Goal: Find contact information: Find contact information

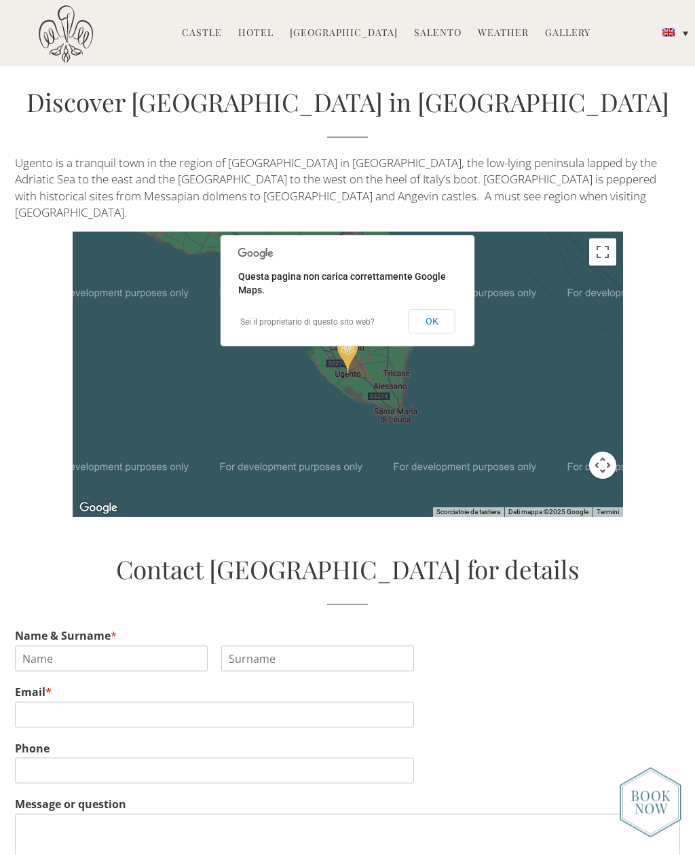
scroll to position [2576, 0]
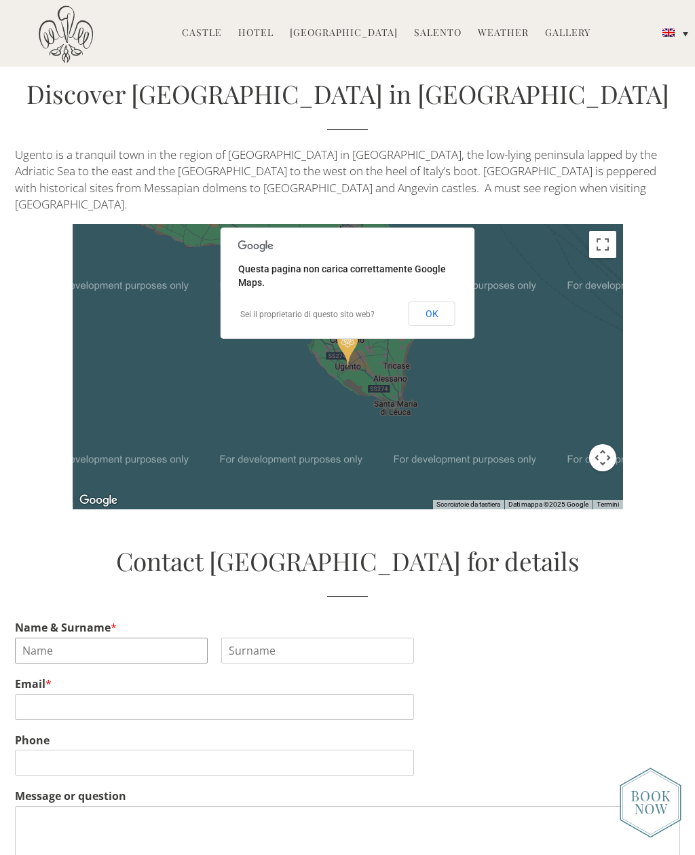
click at [45, 638] on input "Name & Surname *" at bounding box center [111, 651] width 193 height 26
type input "[PERSON_NAME]"
click at [259, 638] on input "Last" at bounding box center [317, 651] width 193 height 26
type input "[PERSON_NAME]"
click at [27, 694] on input "Email *" at bounding box center [214, 707] width 399 height 26
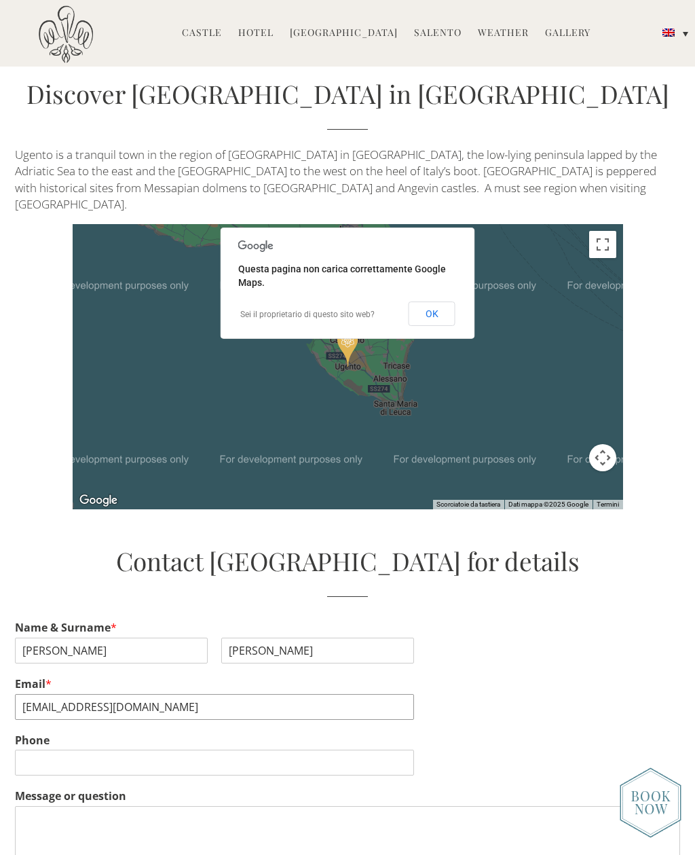
click at [43, 694] on input "[EMAIL_ADDRESS][DOMAIN_NAME]" at bounding box center [214, 707] width 399 height 26
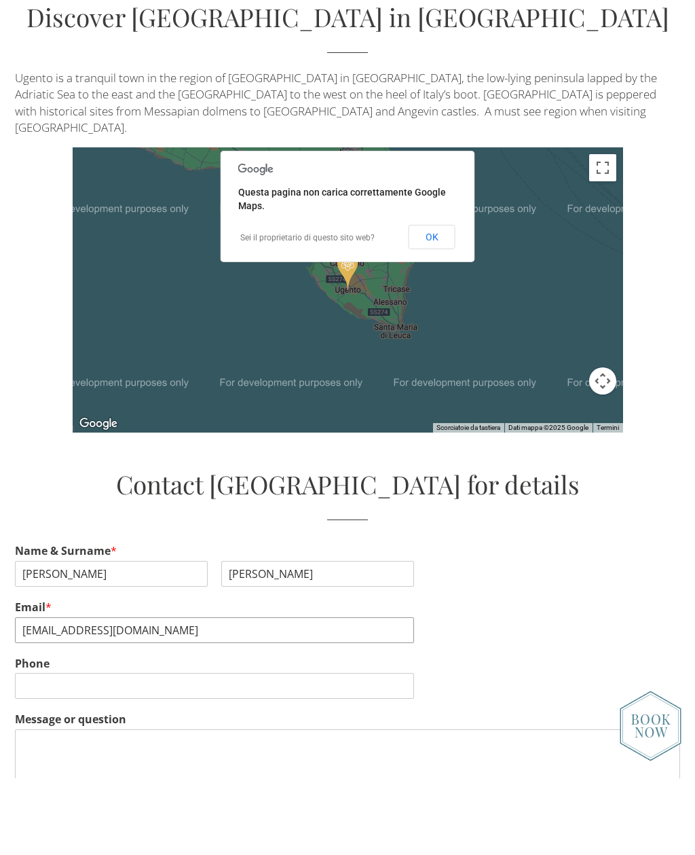
type input "[EMAIL_ADDRESS][DOMAIN_NAME]"
click at [26, 750] on input "Phone" at bounding box center [214, 763] width 399 height 26
type input "335331759"
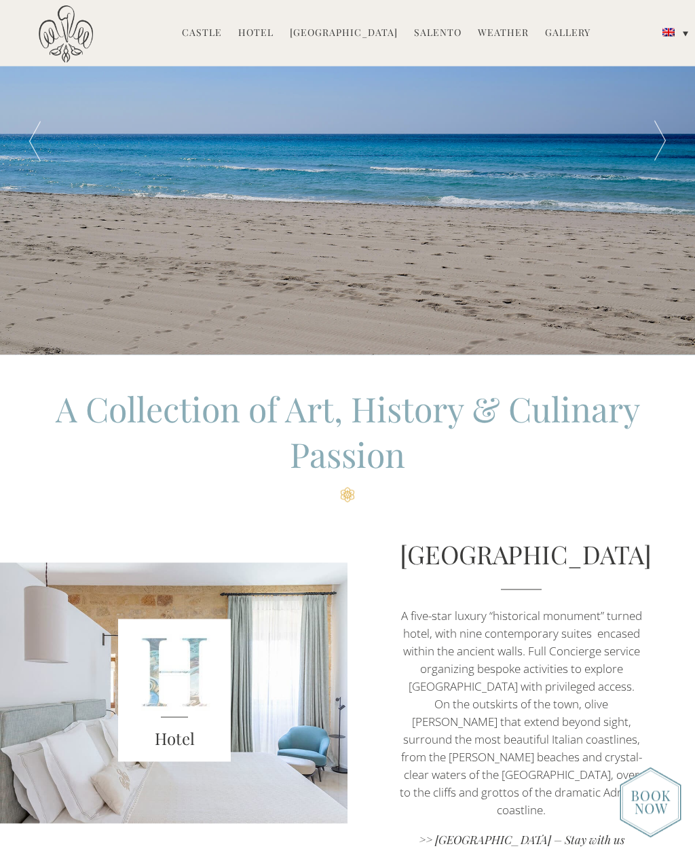
scroll to position [65, 0]
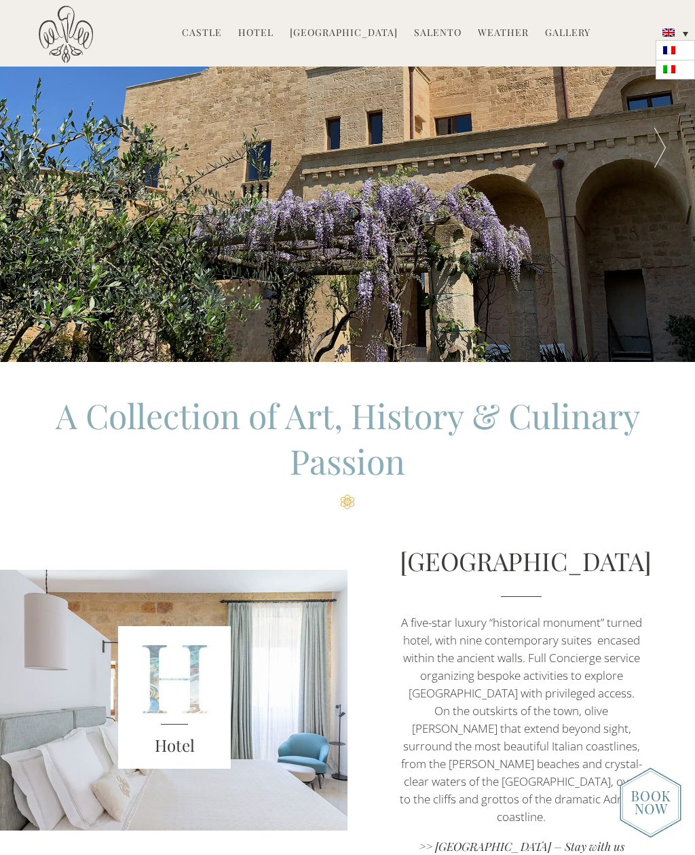
click at [666, 78] on link at bounding box center [675, 69] width 39 height 19
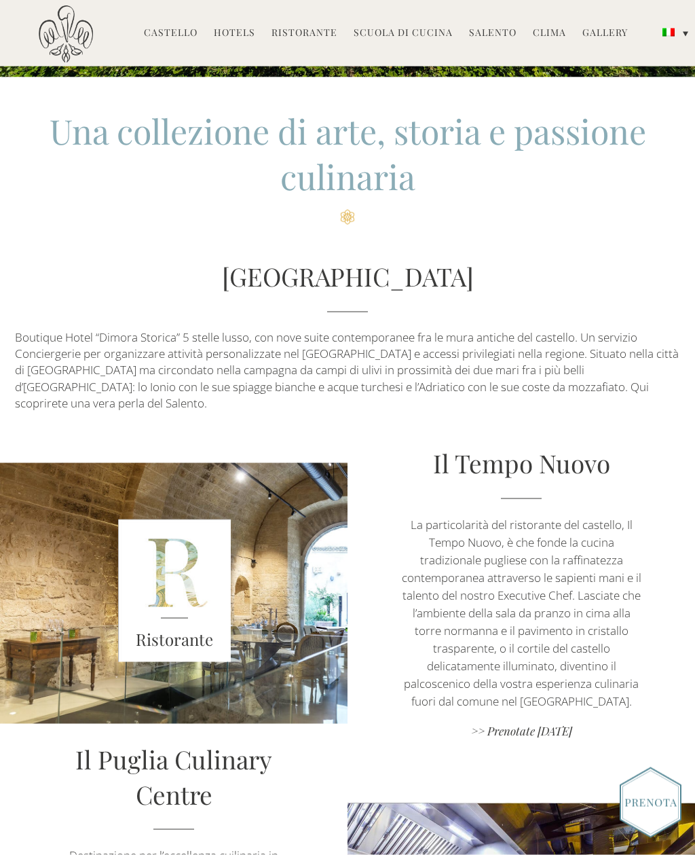
scroll to position [384, 0]
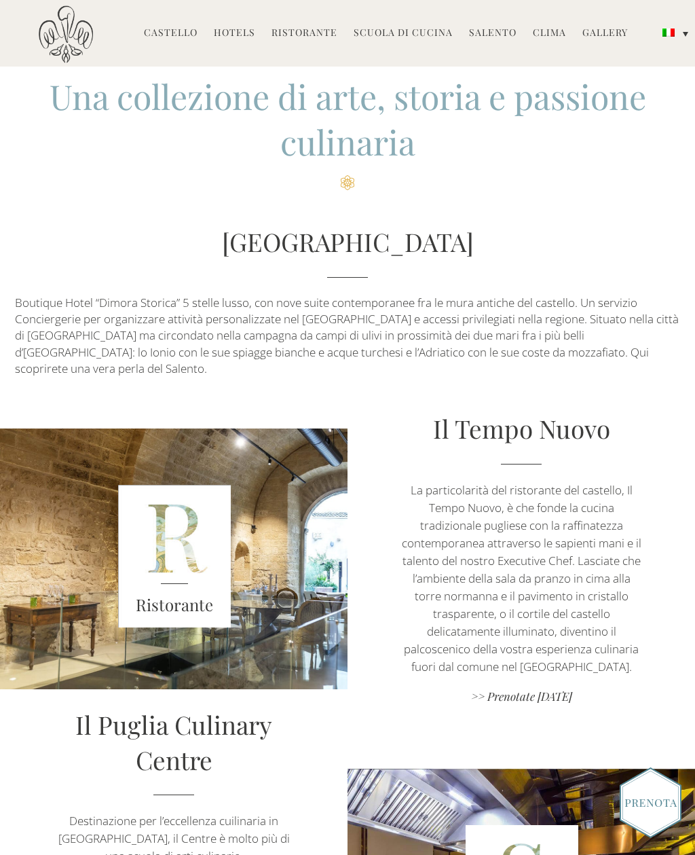
click at [508, 689] on link ">> Prenotate [DATE]" at bounding box center [521, 698] width 243 height 18
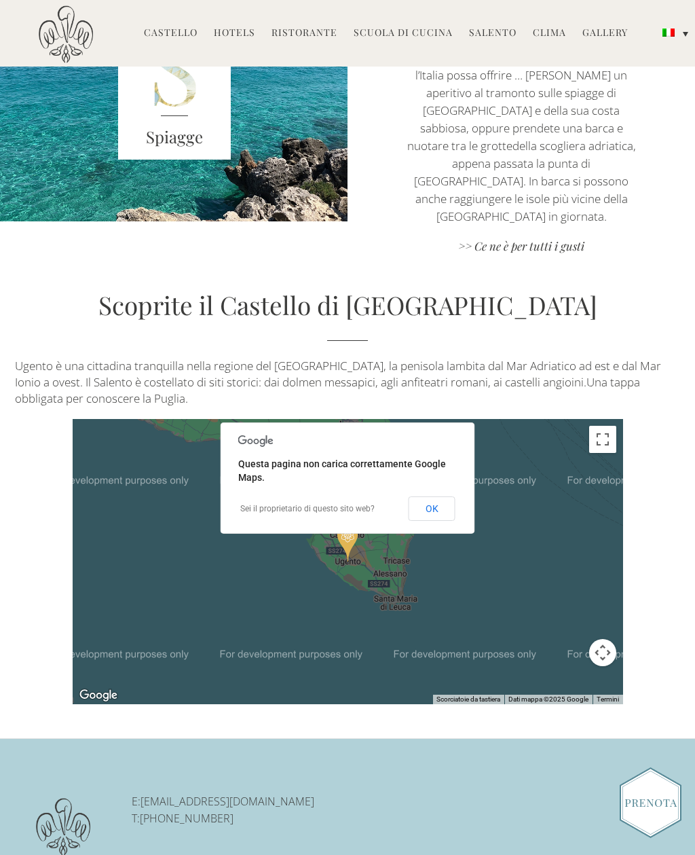
scroll to position [1993, 0]
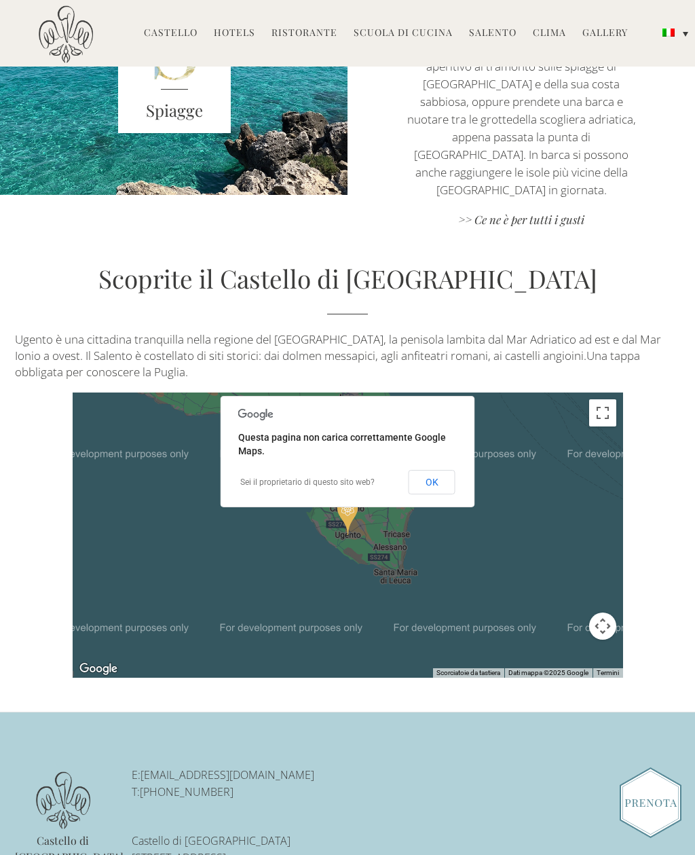
click at [166, 767] on link "[EMAIL_ADDRESS][DOMAIN_NAME]" at bounding box center [228, 774] width 174 height 15
